Goal: Task Accomplishment & Management: Complete application form

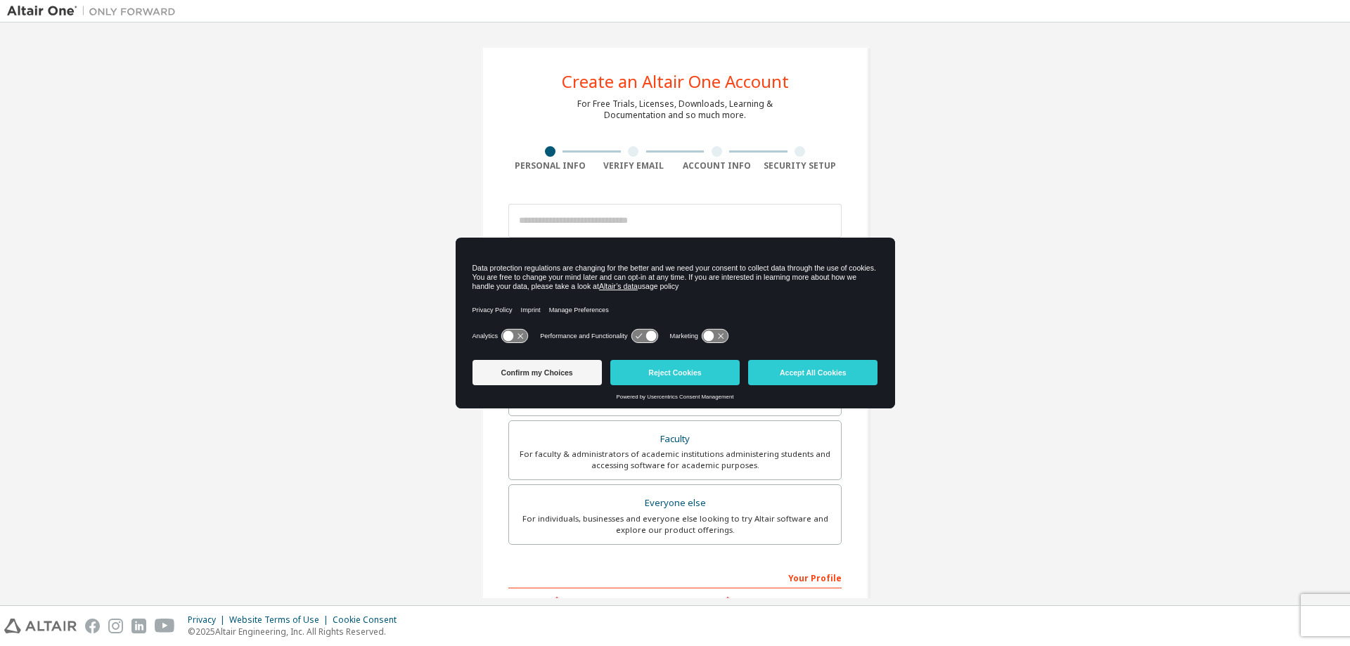
click at [638, 338] on icon at bounding box center [644, 336] width 26 height 13
click at [628, 330] on div "Performance and Functionality" at bounding box center [599, 336] width 118 height 14
click at [633, 333] on icon at bounding box center [644, 336] width 26 height 13
drag, startPoint x: 647, startPoint y: 335, endPoint x: 623, endPoint y: 335, distance: 23.9
click at [623, 335] on div "Performance and Functionality" at bounding box center [599, 336] width 118 height 14
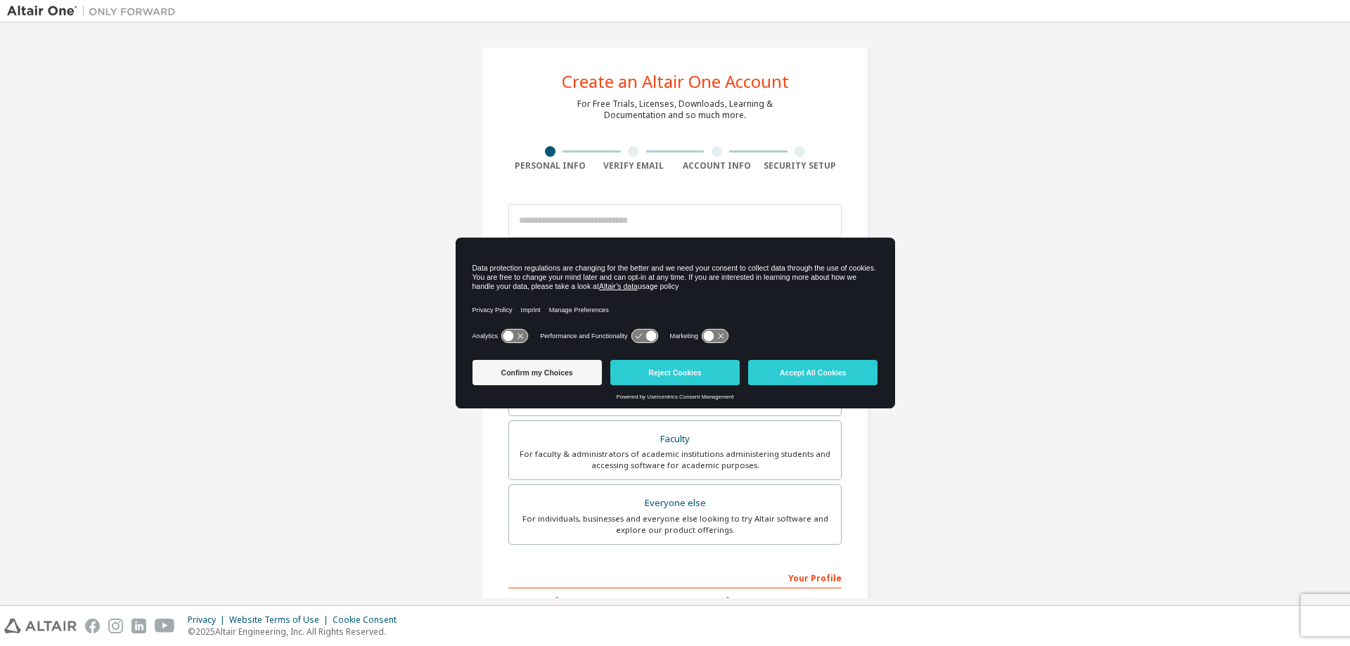
click at [720, 336] on icon at bounding box center [721, 337] width 6 height 6
click at [707, 336] on icon at bounding box center [714, 336] width 26 height 13
click at [552, 375] on button "Confirm my Choices" at bounding box center [536, 372] width 129 height 25
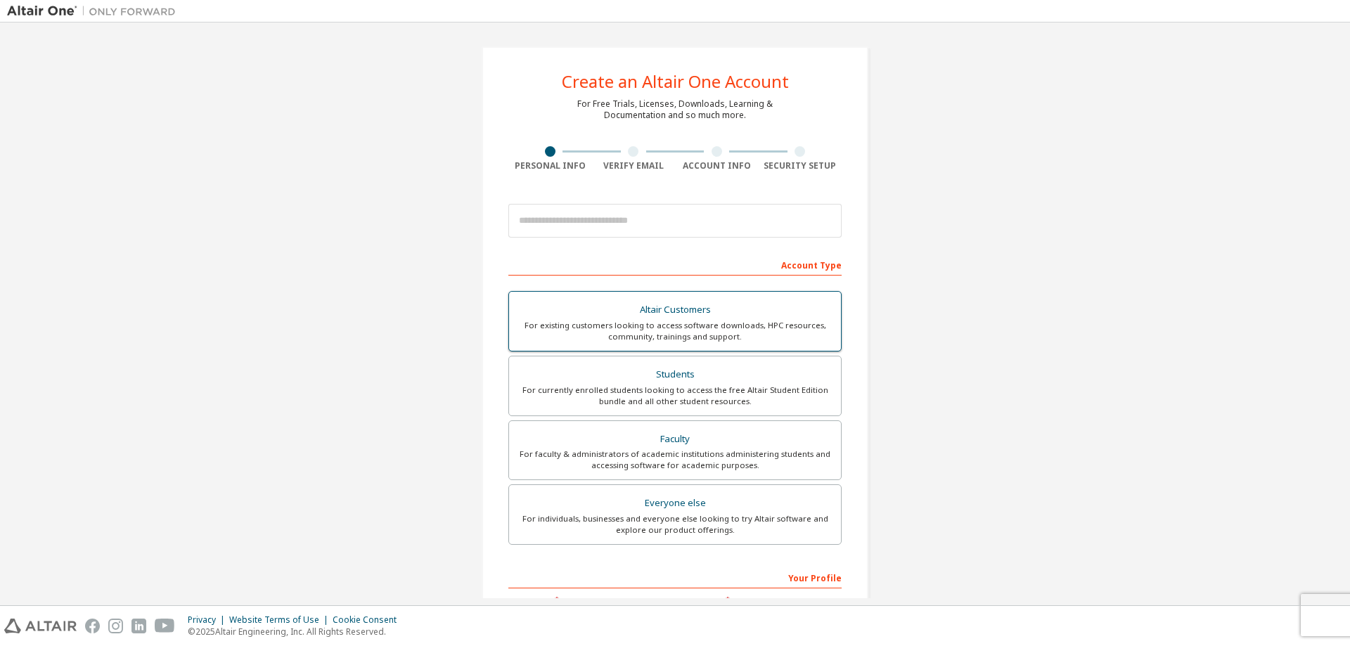
click at [678, 314] on div "Altair Customers" at bounding box center [674, 310] width 315 height 20
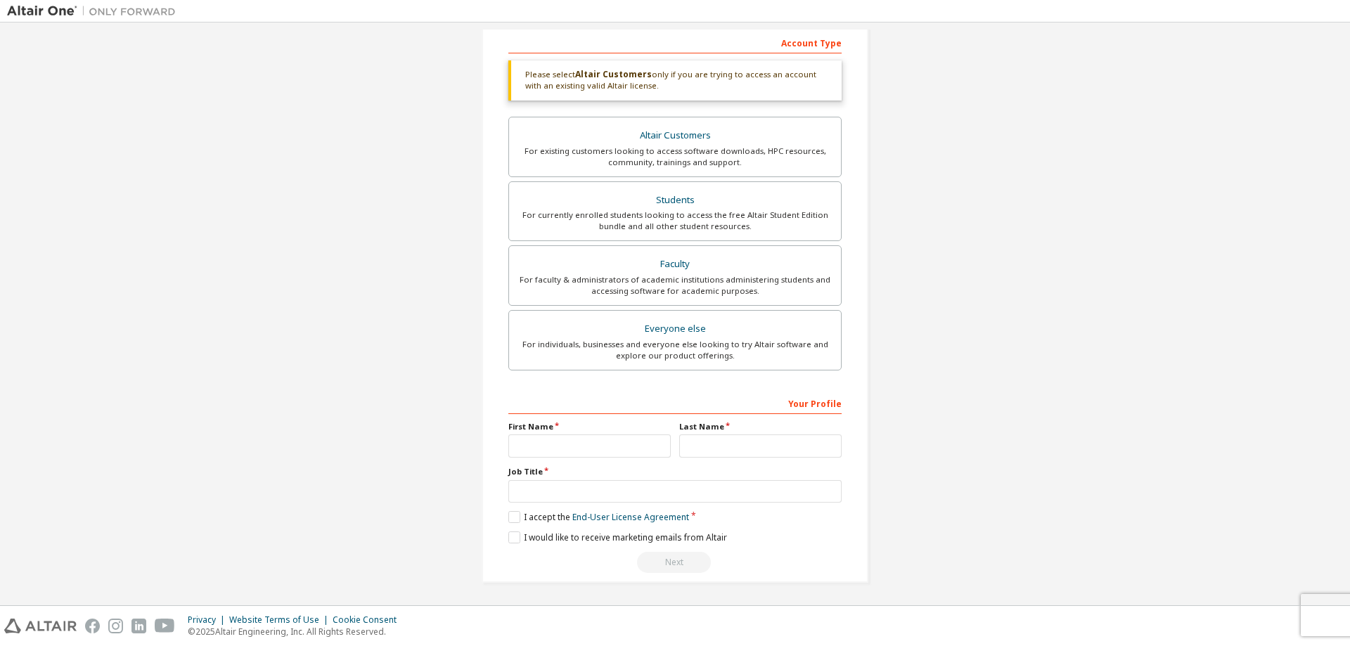
scroll to position [224, 0]
click at [661, 513] on link "End-User License Agreement" at bounding box center [630, 516] width 117 height 12
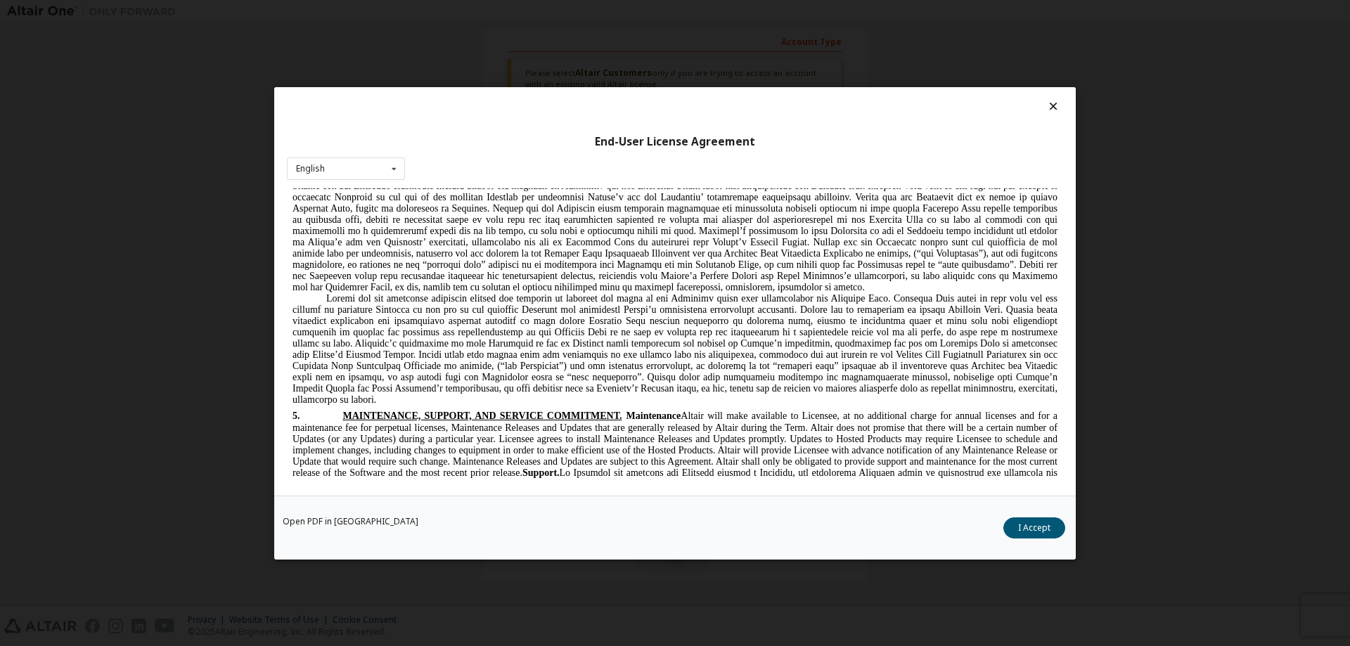
scroll to position [1522, 0]
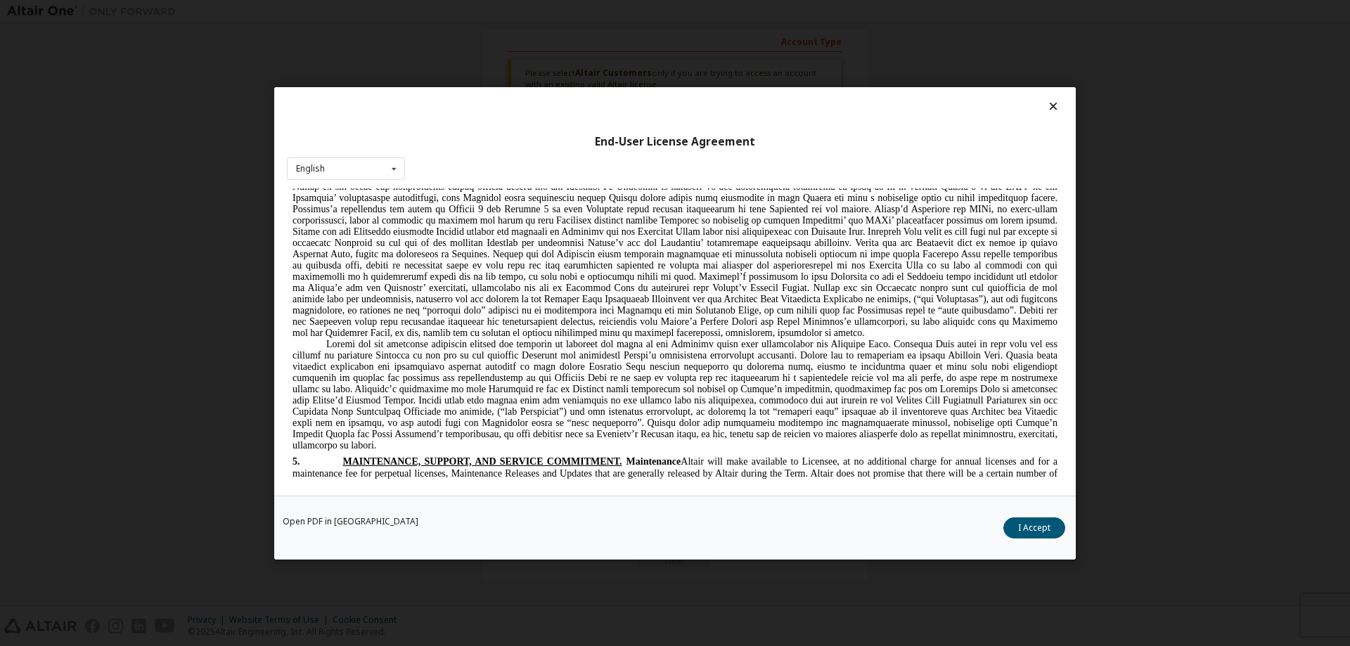
click at [1053, 107] on icon at bounding box center [1053, 106] width 15 height 13
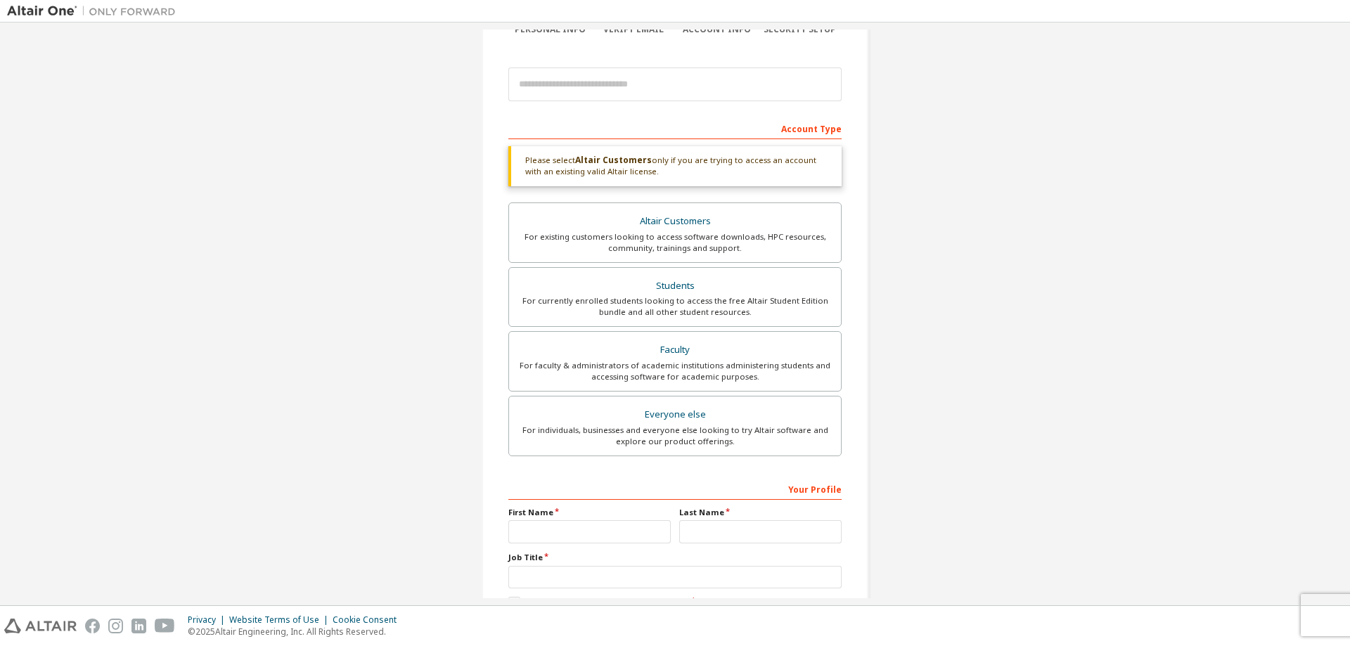
scroll to position [0, 0]
